Goal: Use online tool/utility: Utilize a website feature to perform a specific function

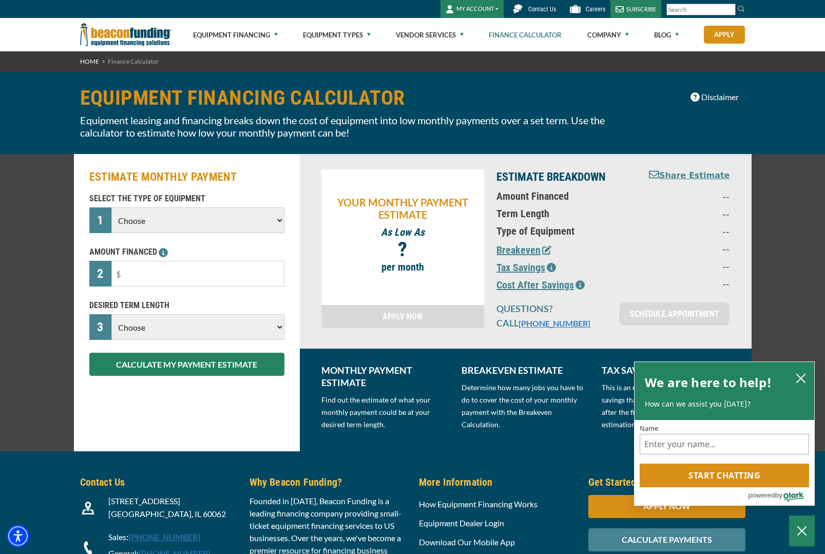
click at [134, 217] on select "Choose Backhoe Boom/Bucket Truck Chipper Commercial Mower Crane DTG/DTF Printin…" at bounding box center [197, 221] width 173 height 26
select select "13"
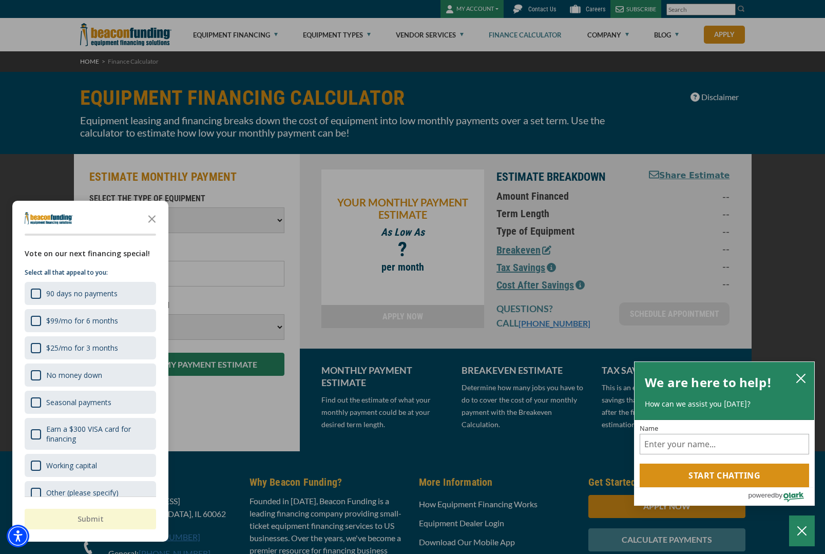
click at [149, 221] on polygon "Close the survey" at bounding box center [152, 219] width 8 height 8
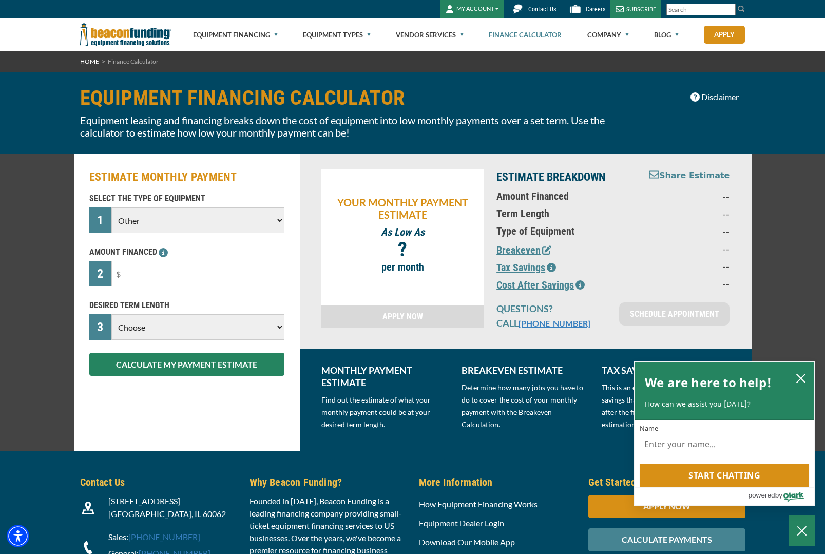
click at [139, 276] on input "text" at bounding box center [197, 274] width 173 height 26
type input "$150,000"
click at [141, 326] on select "Choose 36 Months 48 Months 60 Months" at bounding box center [197, 327] width 173 height 26
click at [126, 366] on button "CALCULATE MY PAYMENT ESTIMATE" at bounding box center [186, 364] width 195 height 23
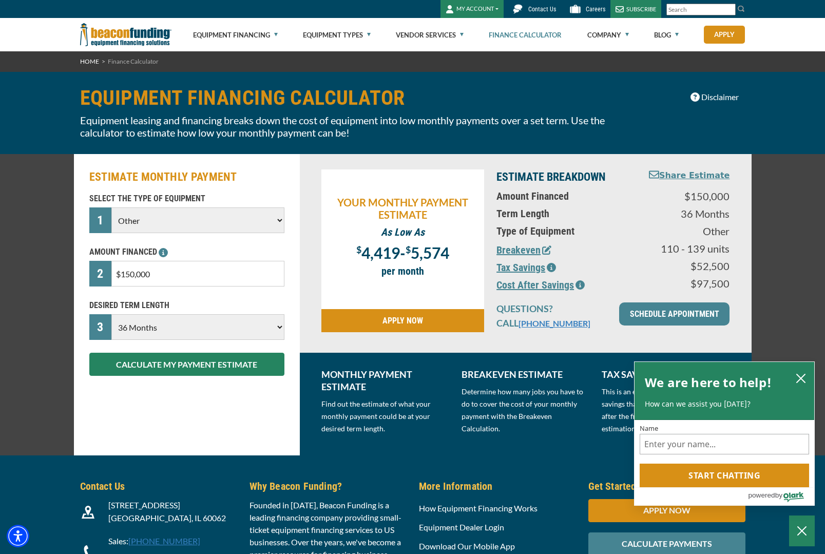
click at [265, 319] on select "Choose 36 Months 48 Months 60 Months 72 Months 84 Months" at bounding box center [197, 327] width 173 height 26
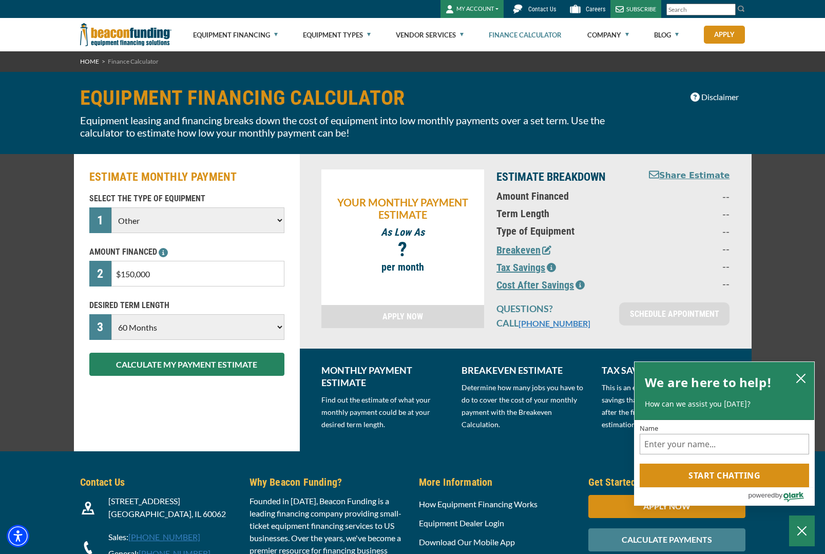
click at [111, 368] on button "CALCULATE MY PAYMENT ESTIMATE" at bounding box center [186, 364] width 195 height 23
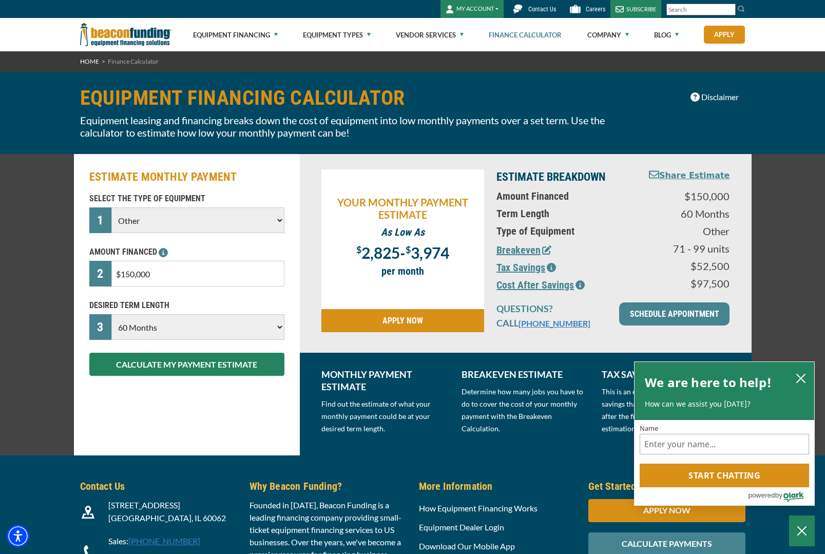
click at [517, 256] on button "Breakeven" at bounding box center [524, 249] width 55 height 15
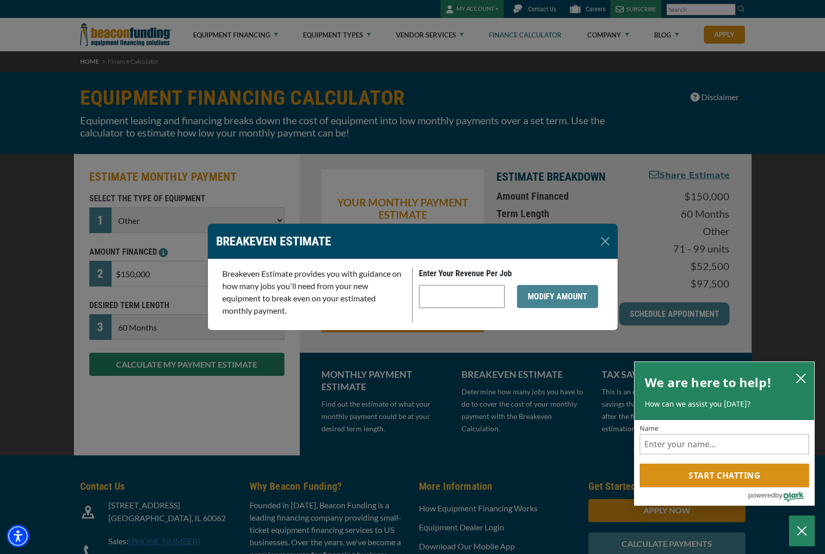
click at [612, 239] on button "Close" at bounding box center [605, 241] width 16 height 16
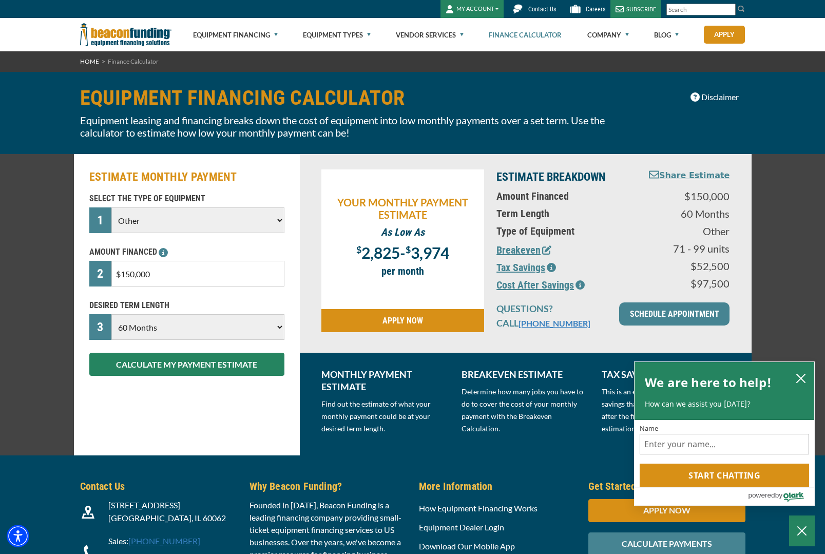
click at [556, 267] on icon "button" at bounding box center [551, 267] width 9 height 9
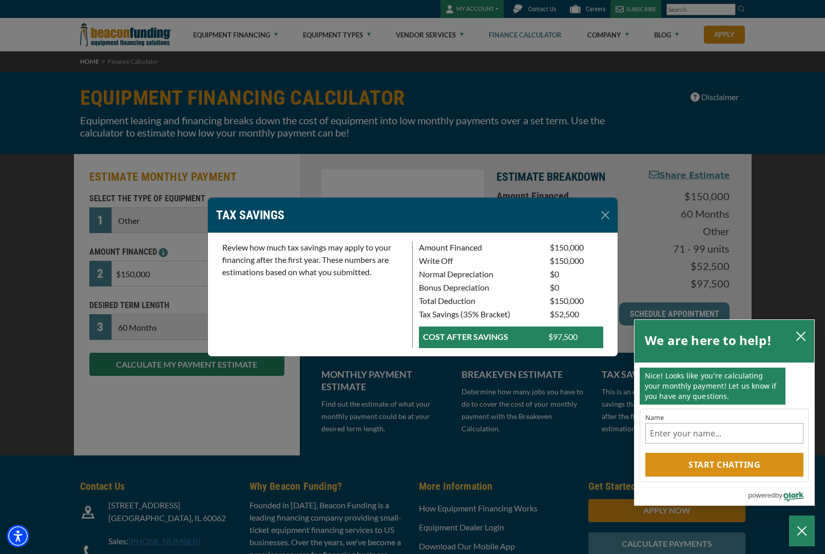
click at [601, 215] on button "Close" at bounding box center [605, 215] width 16 height 16
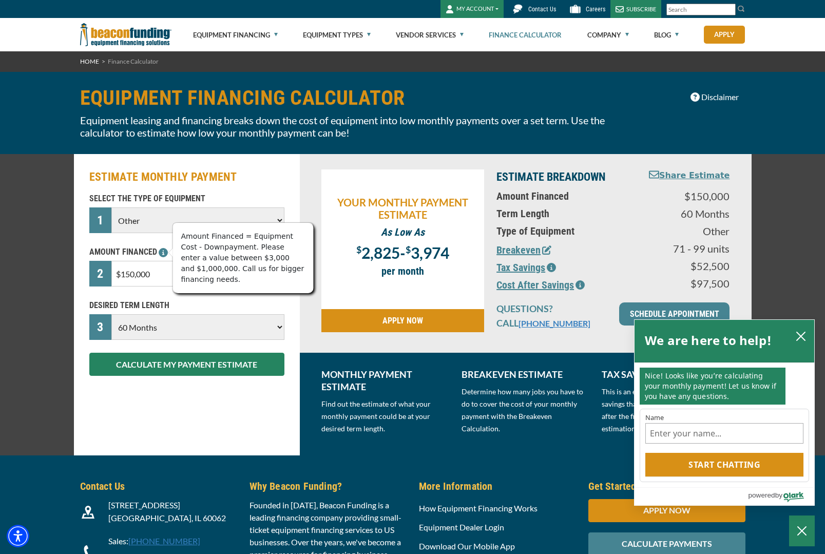
click at [162, 254] on icon at bounding box center [163, 252] width 9 height 9
click at [133, 331] on select "Choose 36 Months 48 Months 60 Months 72 Months 84 Months" at bounding box center [197, 327] width 173 height 26
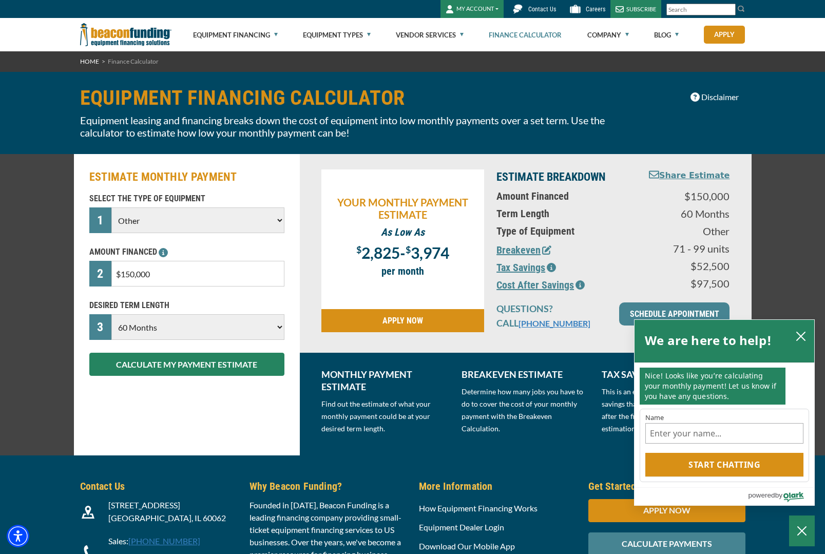
select select "48"
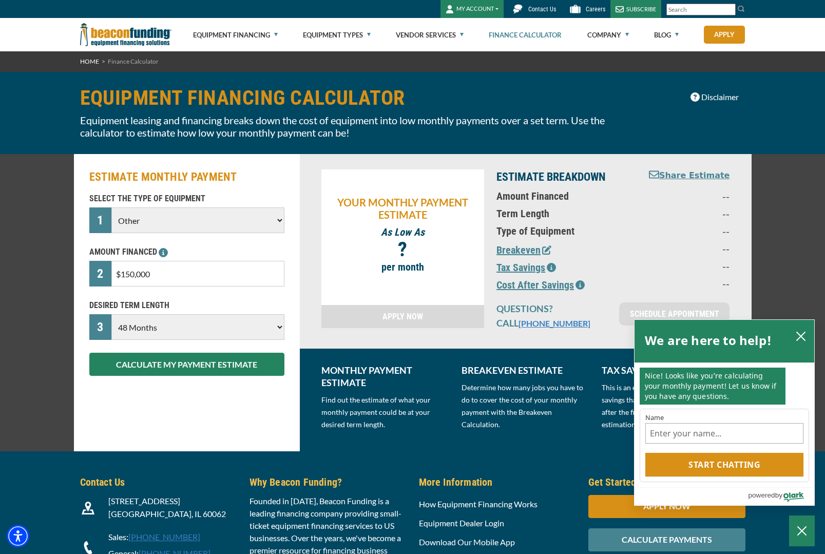
click at [125, 365] on button "CALCULATE MY PAYMENT ESTIMATE" at bounding box center [186, 364] width 195 height 23
